Goal: Find specific page/section: Find specific page/section

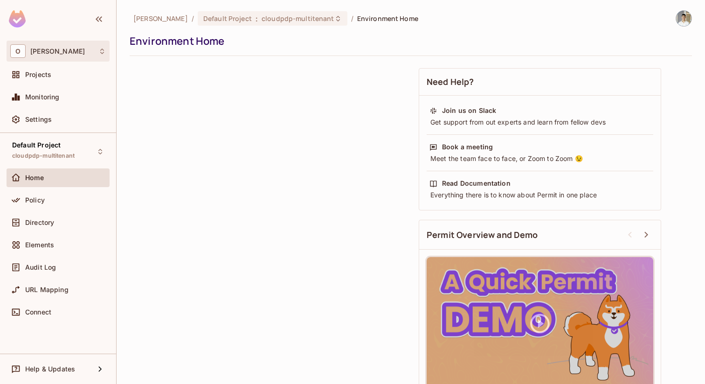
click at [38, 48] on span "[PERSON_NAME]" at bounding box center [57, 51] width 55 height 7
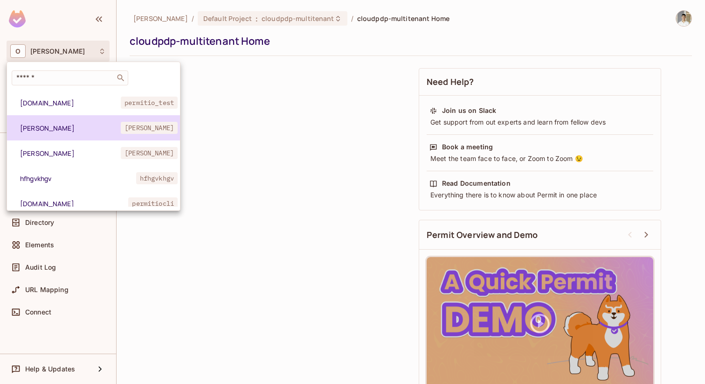
click at [62, 120] on li "[PERSON_NAME]" at bounding box center [93, 127] width 173 height 25
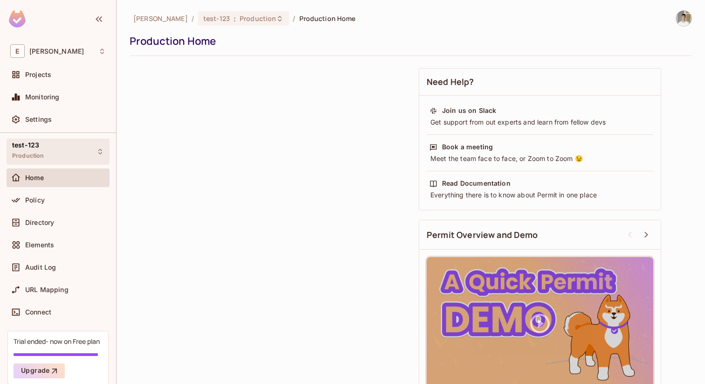
click at [42, 157] on span "Production" at bounding box center [28, 155] width 32 height 7
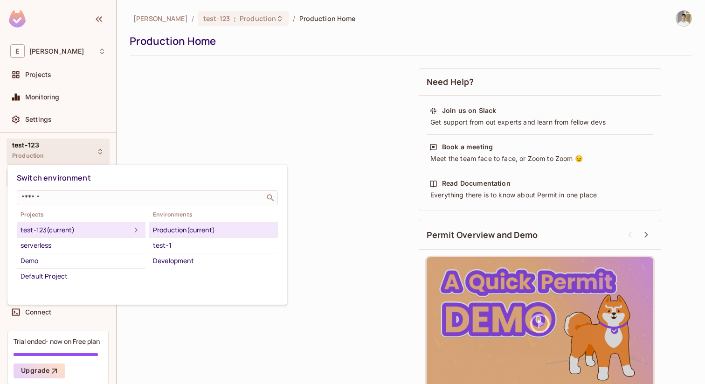
click at [180, 150] on div at bounding box center [352, 192] width 705 height 384
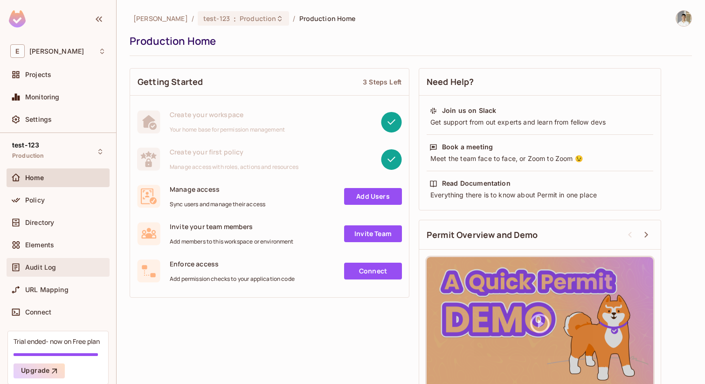
click at [34, 264] on span "Audit Log" at bounding box center [40, 267] width 31 height 7
